Goal: Check status

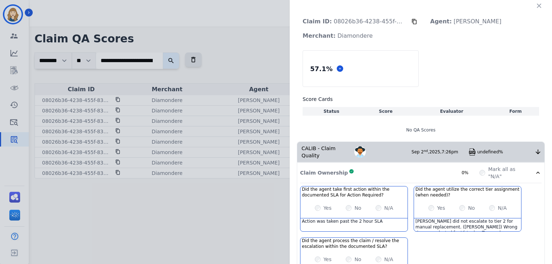
click at [256, 88] on div "Claim ID: 08026b36-4238-455f-832e-bcdcc263af9a Agent: [PERSON_NAME]: Diamondere…" at bounding box center [276, 132] width 552 height 264
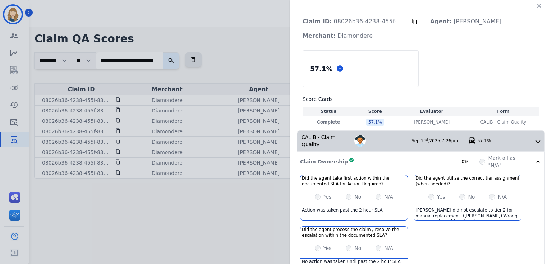
click at [542, 6] on div "Claim ID: 08026b36-4238-455f-832e-bcdcc263af9a Agent: [PERSON_NAME]: Diamondere…" at bounding box center [421, 203] width 262 height 406
click at [539, 5] on icon "button" at bounding box center [538, 5] width 7 height 7
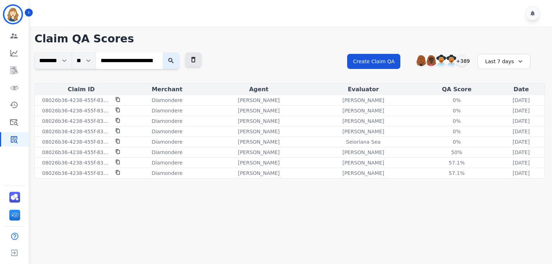
click at [163, 65] on input "**********" at bounding box center [129, 60] width 67 height 17
paste input "search"
click at [192, 52] on button "submit" at bounding box center [200, 60] width 17 height 17
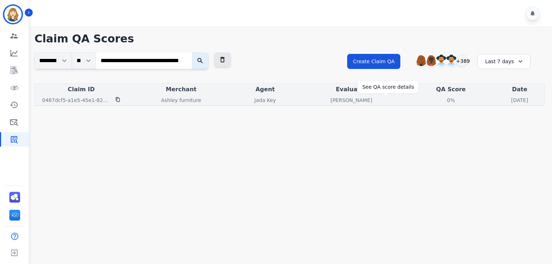
scroll to position [0, 0]
click at [435, 100] on div "0%" at bounding box center [451, 100] width 32 height 7
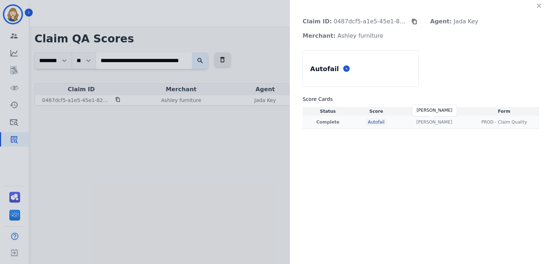
click at [430, 123] on p "[PERSON_NAME]" at bounding box center [434, 122] width 36 height 6
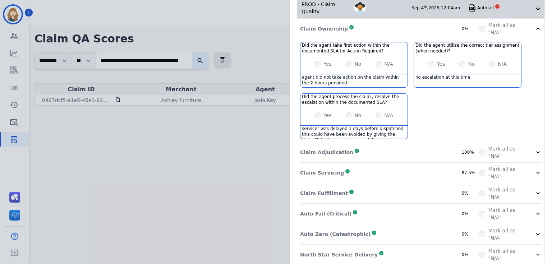
scroll to position [62, 0]
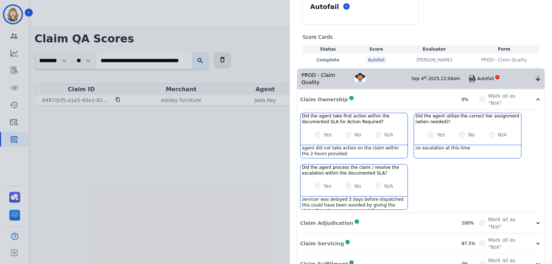
click at [535, 220] on icon at bounding box center [537, 223] width 7 height 7
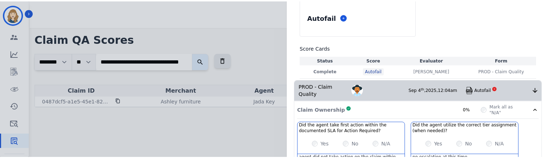
scroll to position [0, 0]
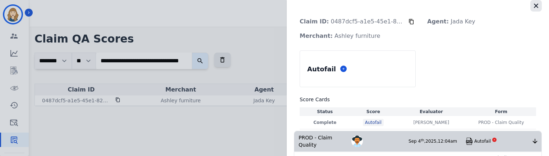
click at [534, 7] on icon "button" at bounding box center [536, 5] width 7 height 7
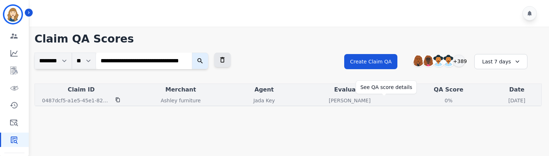
click at [433, 99] on div "0%" at bounding box center [449, 100] width 32 height 7
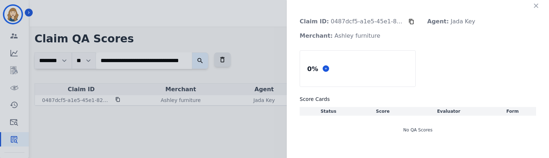
click at [433, 121] on div "No QA Scores" at bounding box center [418, 130] width 236 height 20
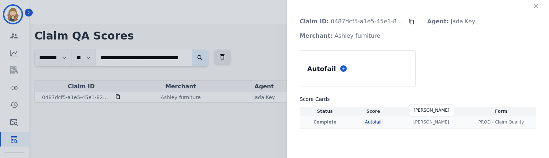
click at [431, 121] on p "[PERSON_NAME]" at bounding box center [431, 122] width 36 height 6
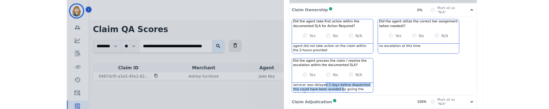
scroll to position [136, 0]
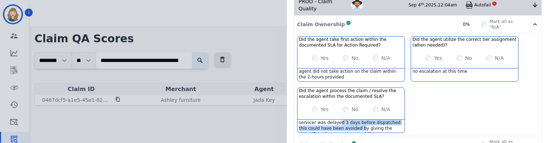
drag, startPoint x: 346, startPoint y: 121, endPoint x: 333, endPoint y: 119, distance: 13.8
click at [333, 120] on div "servicer was delayed 3 days before dispatched this could have been avoided by g…" at bounding box center [351, 126] width 107 height 13
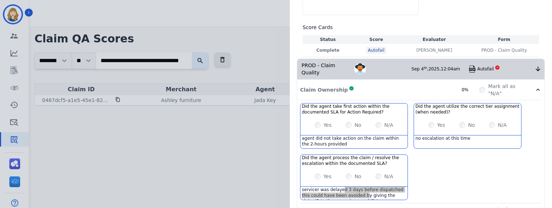
scroll to position [77, 0]
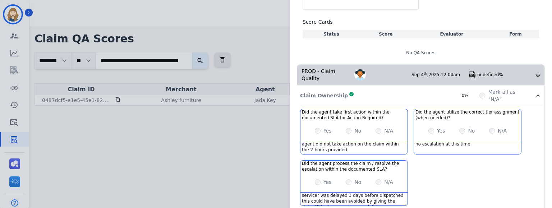
click at [534, 75] on div "PROD - Claim Quality [PERSON_NAME] [DATE] 12:04am undefined%" at bounding box center [420, 75] width 247 height 20
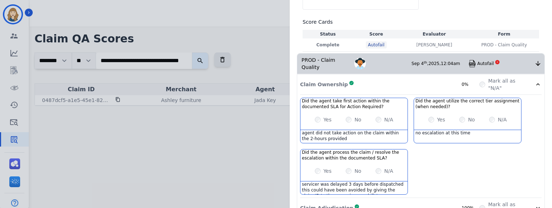
click at [535, 81] on icon at bounding box center [537, 84] width 7 height 7
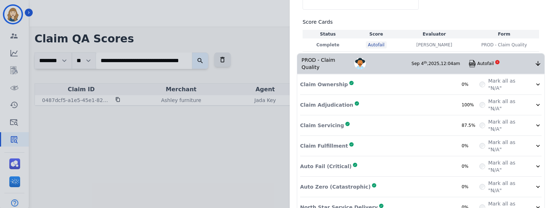
click at [536, 101] on icon at bounding box center [537, 104] width 7 height 7
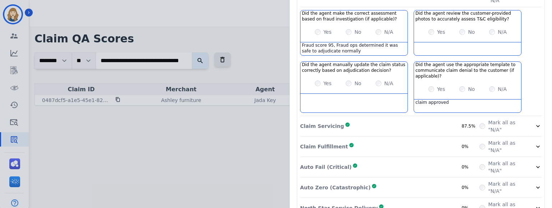
scroll to position [187, 0]
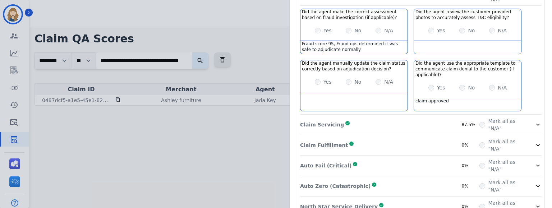
click at [534, 121] on icon at bounding box center [537, 124] width 7 height 7
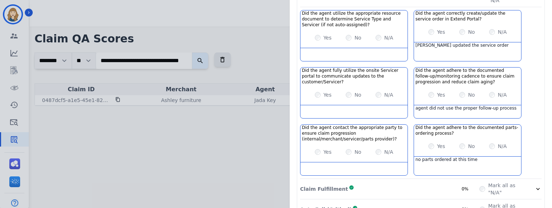
scroll to position [366, 0]
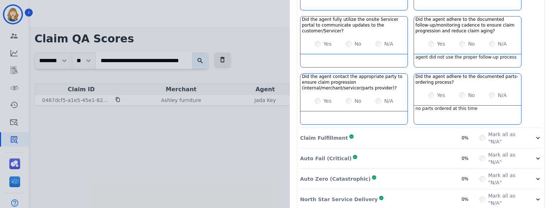
click at [536, 157] on icon at bounding box center [538, 158] width 4 height 2
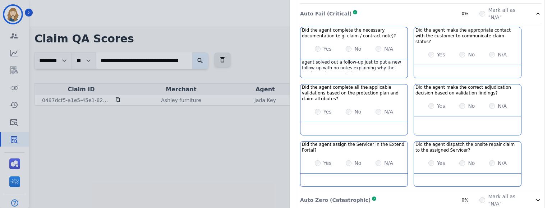
scroll to position [526, 0]
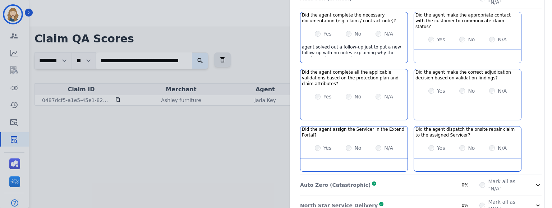
click at [537, 178] on div at bounding box center [537, 185] width 7 height 14
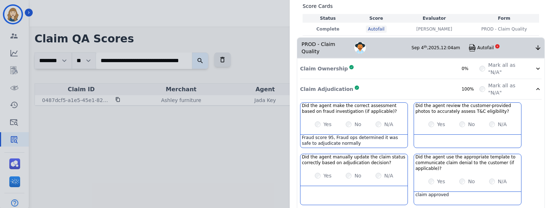
scroll to position [51, 0]
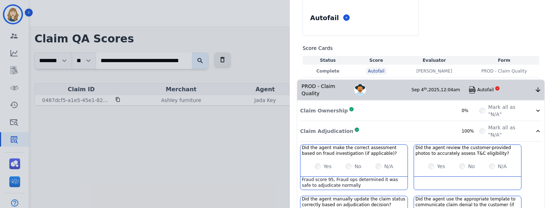
click at [371, 104] on div "Claim Ownership Complete 0%" at bounding box center [389, 110] width 179 height 14
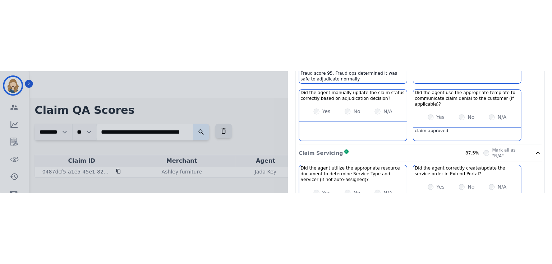
scroll to position [0, 0]
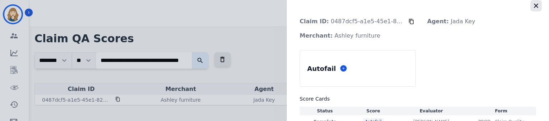
click at [535, 4] on icon "button" at bounding box center [536, 5] width 7 height 7
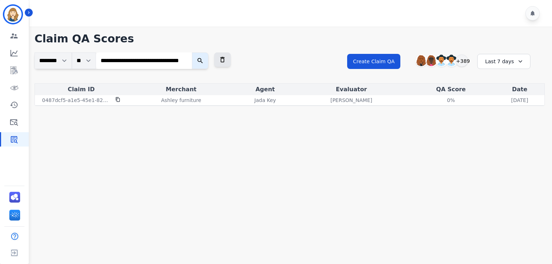
click at [162, 65] on input "**********" at bounding box center [144, 60] width 96 height 17
paste input "search"
click at [192, 52] on button "submit" at bounding box center [200, 60] width 17 height 17
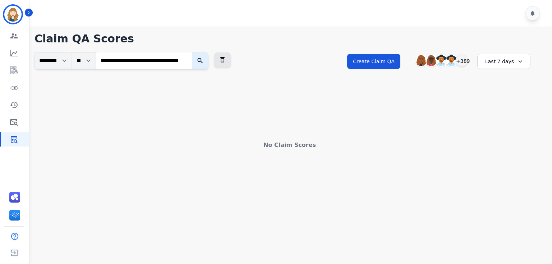
scroll to position [0, 0]
drag, startPoint x: 170, startPoint y: 64, endPoint x: 62, endPoint y: 54, distance: 108.3
click at [62, 54] on div "**********" at bounding box center [121, 60] width 174 height 17
click at [192, 52] on button "submit" at bounding box center [200, 60] width 17 height 17
paste input "search"
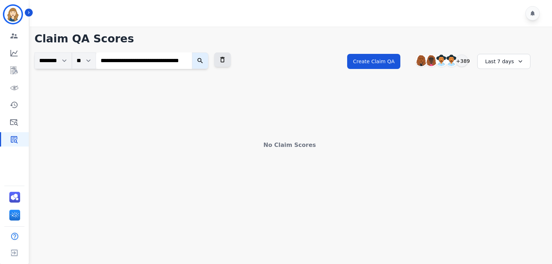
scroll to position [0, 26]
type input "**********"
click at [192, 52] on button "submit" at bounding box center [200, 60] width 17 height 17
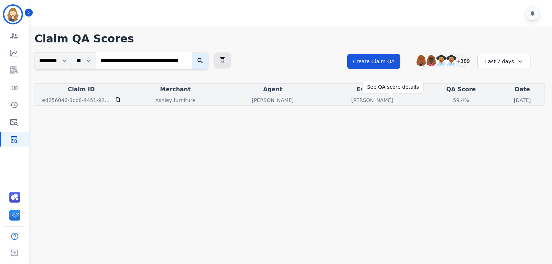
scroll to position [0, 0]
click at [445, 100] on div "59.4%" at bounding box center [461, 100] width 32 height 7
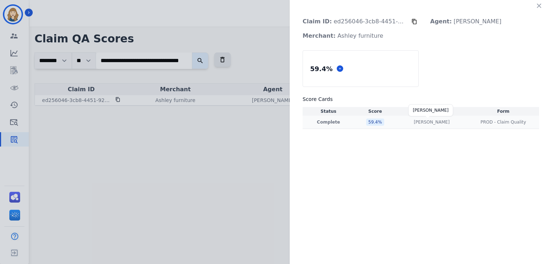
click at [431, 122] on p "[PERSON_NAME]" at bounding box center [432, 122] width 36 height 6
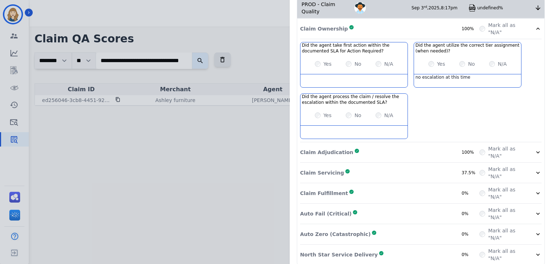
scroll to position [133, 0]
click at [237, 72] on div "Claim ID: ed256046-3cb8-4451-9222-f3cb19bcf51e Agent: [PERSON_NAME] Merchant: A…" at bounding box center [276, 132] width 552 height 264
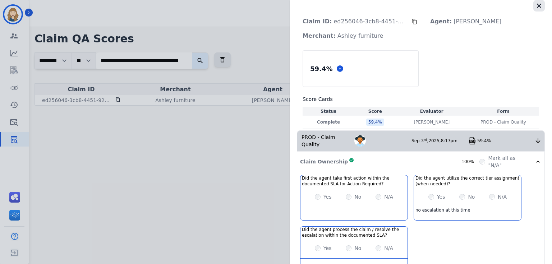
click at [539, 4] on icon "button" at bounding box center [538, 5] width 7 height 7
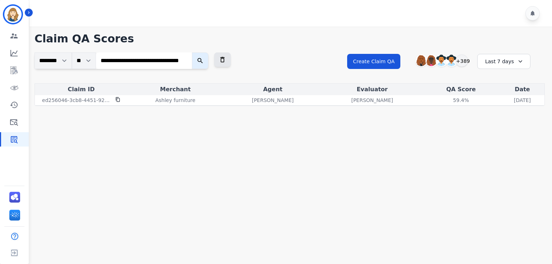
click at [186, 59] on input "**********" at bounding box center [144, 60] width 96 height 17
click at [169, 62] on input "search" at bounding box center [144, 60] width 96 height 17
paste input "**********"
click at [192, 52] on button "submit" at bounding box center [200, 60] width 17 height 17
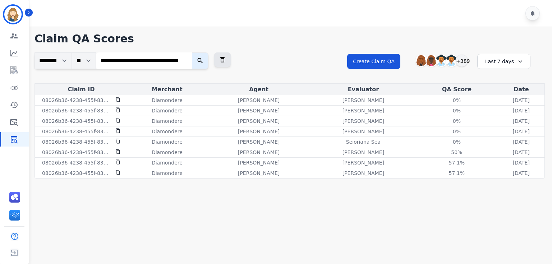
scroll to position [0, 0]
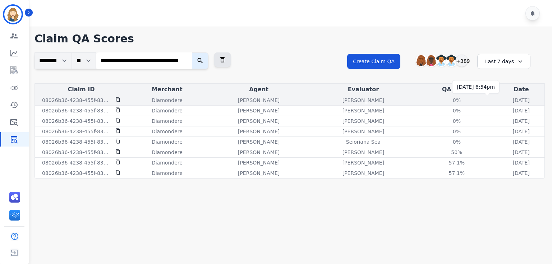
click at [513, 102] on p "[DATE]" at bounding box center [521, 100] width 17 height 7
click at [441, 98] on div "0%" at bounding box center [457, 100] width 32 height 7
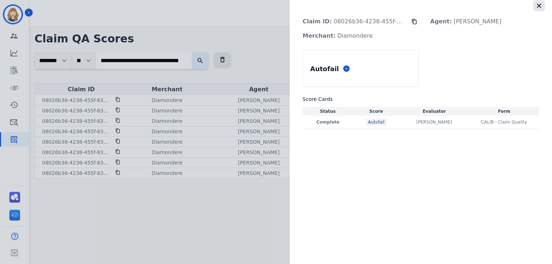
click at [538, 4] on icon "button" at bounding box center [538, 5] width 7 height 7
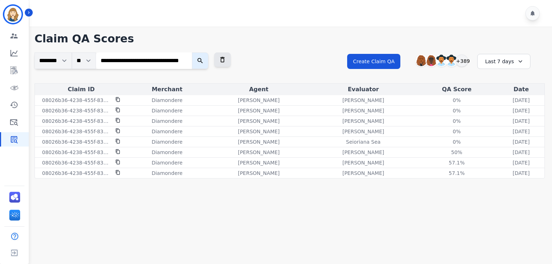
click at [165, 59] on input "**********" at bounding box center [144, 60] width 96 height 17
paste input "search"
click at [192, 52] on button "submit" at bounding box center [200, 60] width 17 height 17
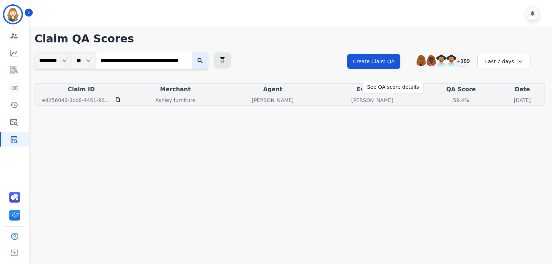
scroll to position [0, 0]
click at [445, 101] on div "59.4%" at bounding box center [461, 100] width 32 height 7
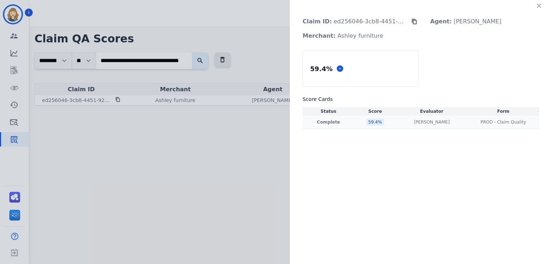
click at [411, 122] on div "[PERSON_NAME] [PERSON_NAME]" at bounding box center [431, 122] width 69 height 6
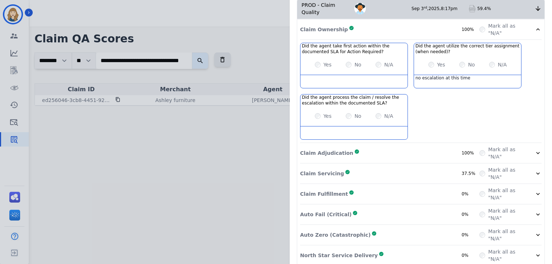
scroll to position [133, 0]
click at [535, 210] on icon at bounding box center [537, 213] width 7 height 7
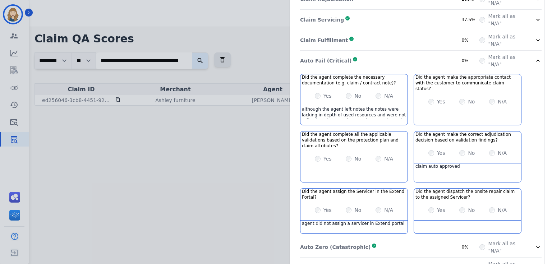
scroll to position [293, 0]
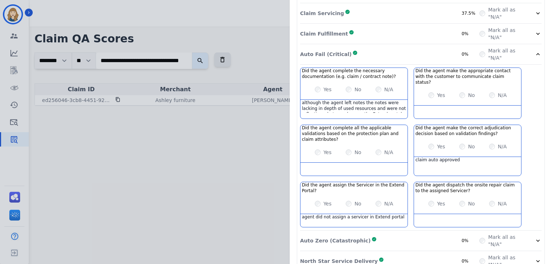
click at [535, 237] on icon at bounding box center [537, 240] width 7 height 7
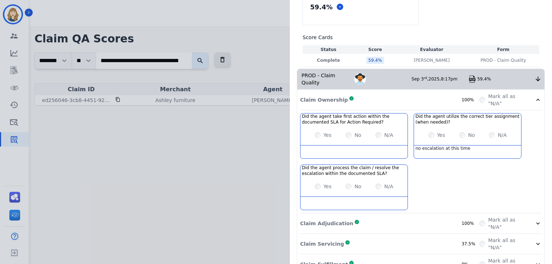
scroll to position [57, 0]
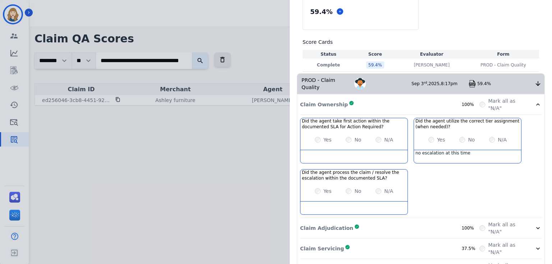
click at [531, 97] on div "Mark all as "N/A"" at bounding box center [510, 104] width 62 height 14
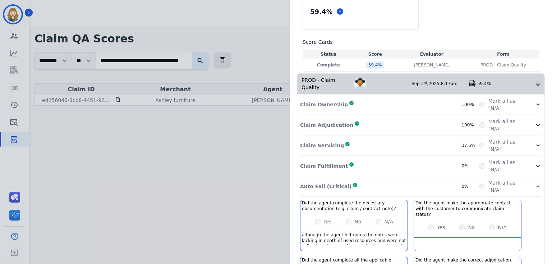
click at [535, 183] on icon at bounding box center [537, 186] width 7 height 7
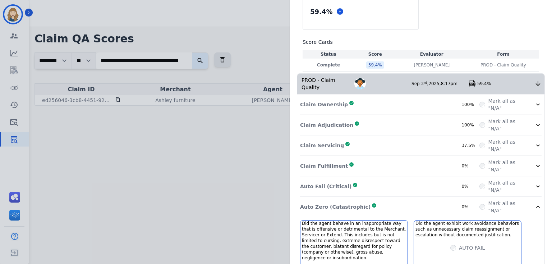
click at [536, 206] on icon at bounding box center [538, 207] width 4 height 2
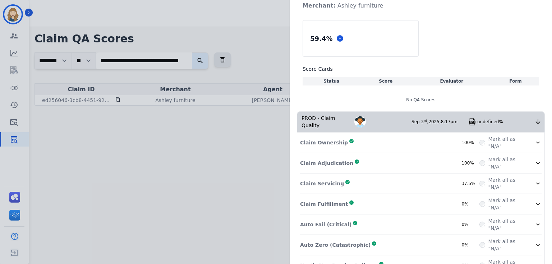
scroll to position [41, 0]
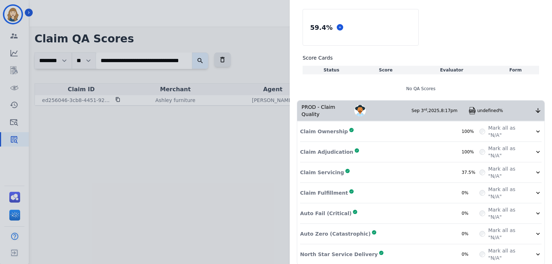
click at [165, 78] on div "Claim ID: ed256046-3cb8-4451-9222-f3cb19bcf51e Agent: [PERSON_NAME] Merchant: A…" at bounding box center [276, 132] width 552 height 264
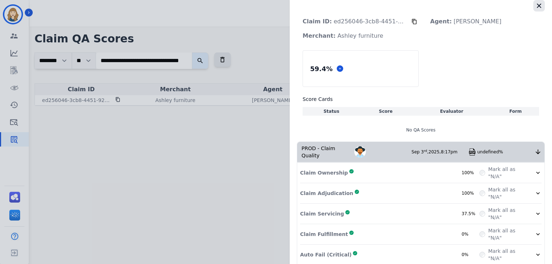
click at [535, 5] on icon "button" at bounding box center [538, 5] width 7 height 7
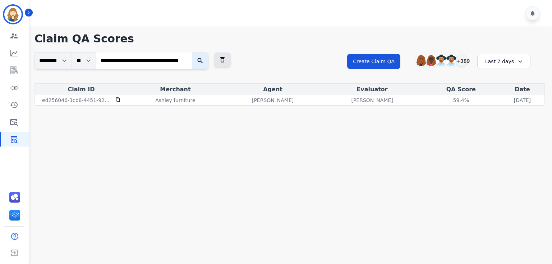
click at [167, 67] on input "**********" at bounding box center [144, 60] width 96 height 17
paste input "search"
click at [192, 52] on button "submit" at bounding box center [200, 60] width 17 height 17
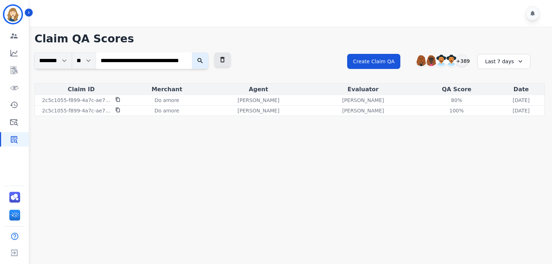
scroll to position [0, 0]
click at [158, 62] on input "**********" at bounding box center [144, 60] width 96 height 17
paste input "search"
type input "**********"
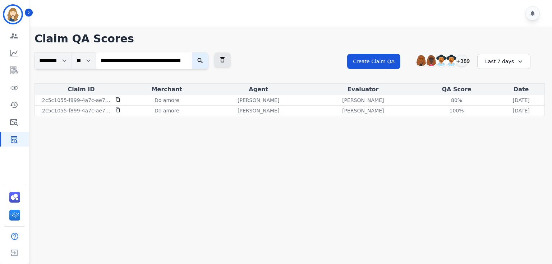
click at [192, 52] on button "submit" at bounding box center [200, 60] width 17 height 17
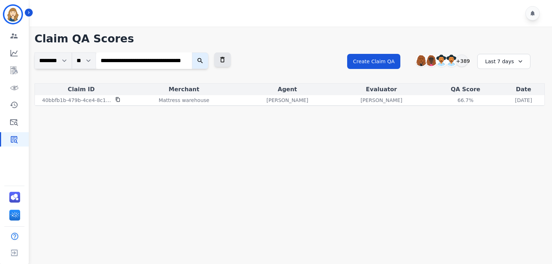
scroll to position [0, 0]
